Goal: Information Seeking & Learning: Learn about a topic

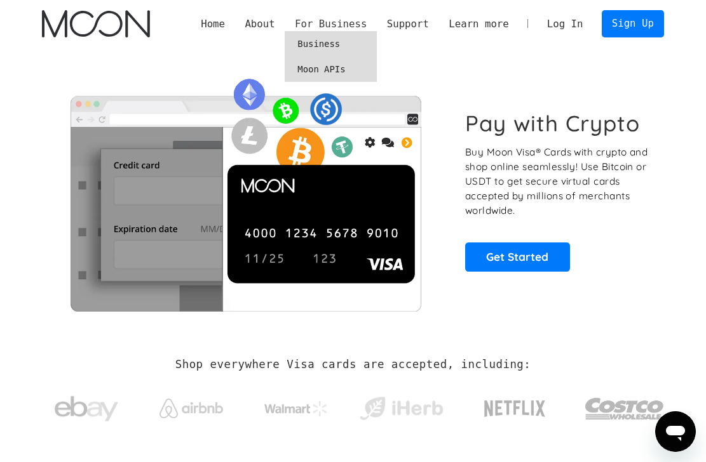
click at [326, 24] on div "For Business" at bounding box center [331, 24] width 72 height 15
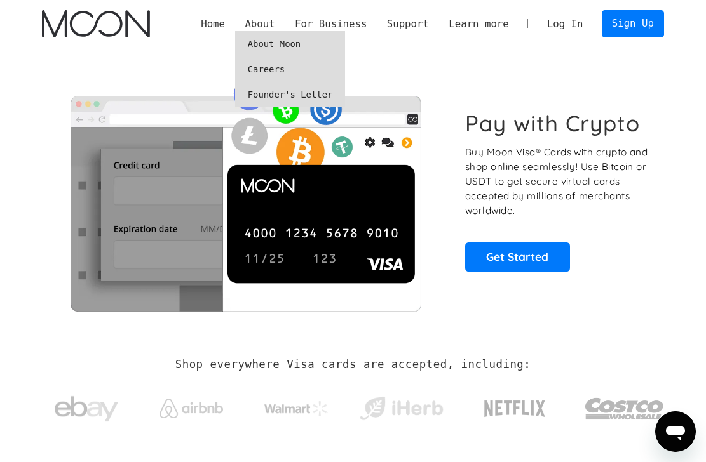
click at [259, 21] on div "About" at bounding box center [260, 24] width 30 height 15
click at [264, 48] on link "About Moon" at bounding box center [290, 43] width 111 height 25
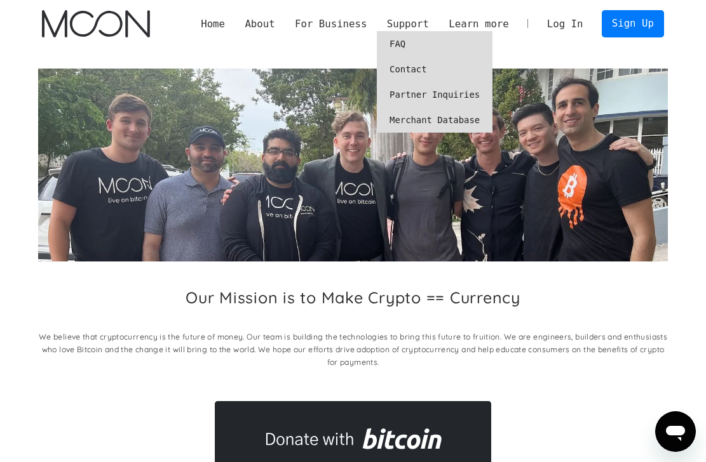
click at [415, 43] on link "FAQ" at bounding box center [435, 43] width 116 height 25
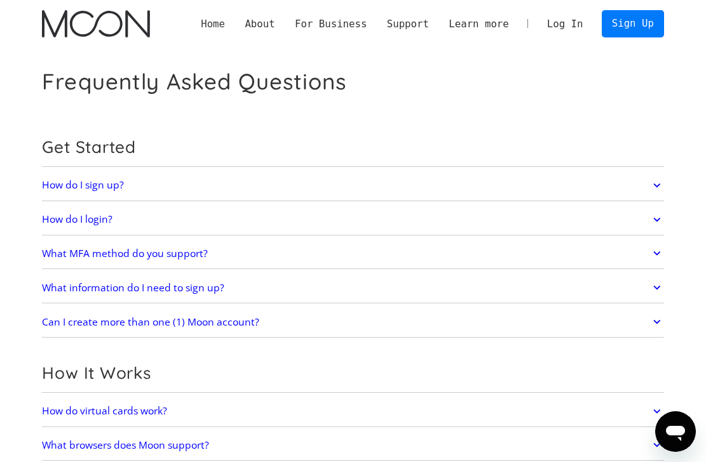
click at [209, 25] on link "Home" at bounding box center [213, 24] width 44 height 15
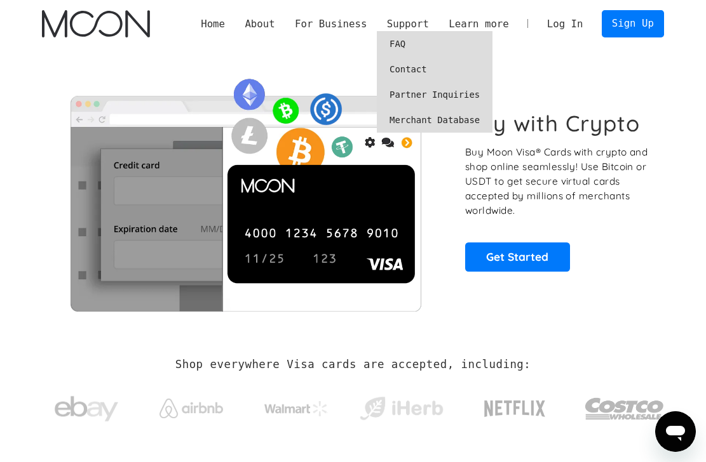
click at [401, 44] on link "FAQ" at bounding box center [435, 43] width 116 height 25
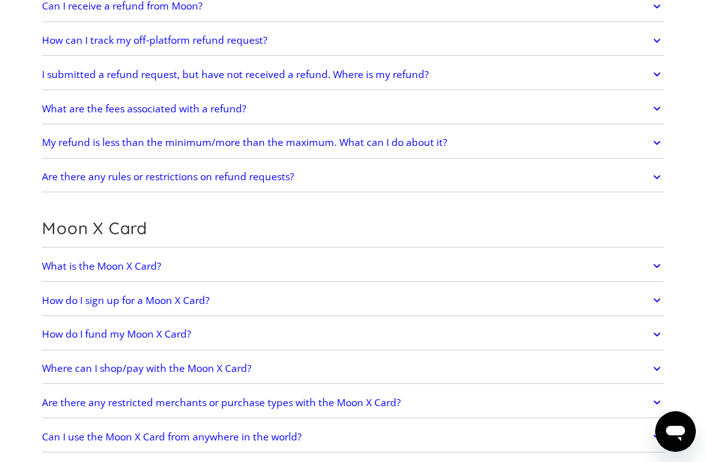
scroll to position [711, 0]
